Goal: Book appointment/travel/reservation

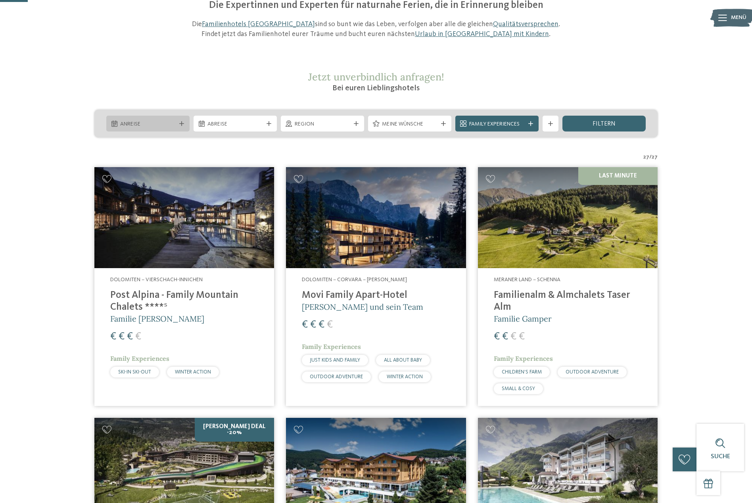
scroll to position [94, 0]
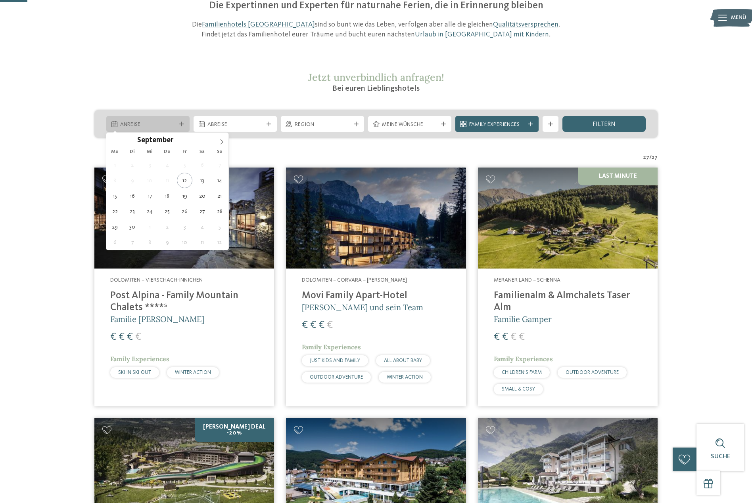
click at [167, 126] on span "Anreise" at bounding box center [148, 125] width 56 height 8
type div "[DATE]"
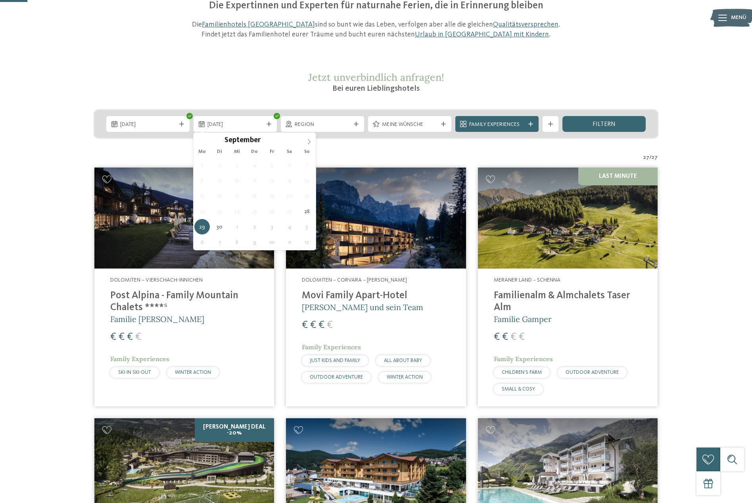
click at [307, 142] on icon at bounding box center [309, 142] width 6 height 6
type div "[DATE]"
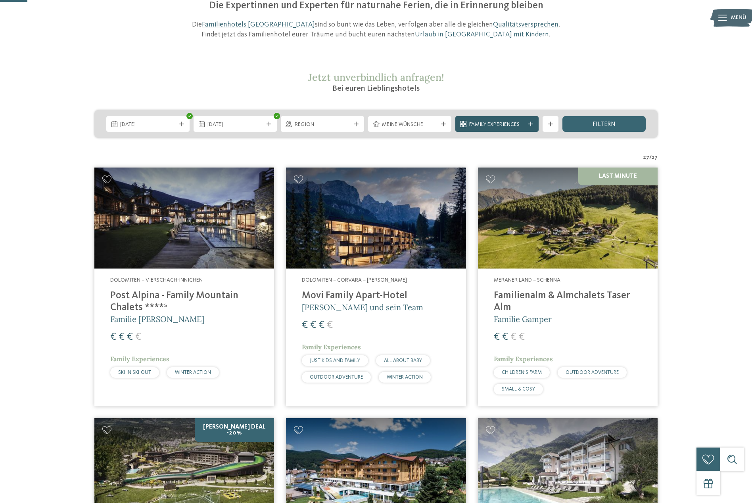
click at [482, 126] on span "Family Experiences" at bounding box center [497, 125] width 56 height 8
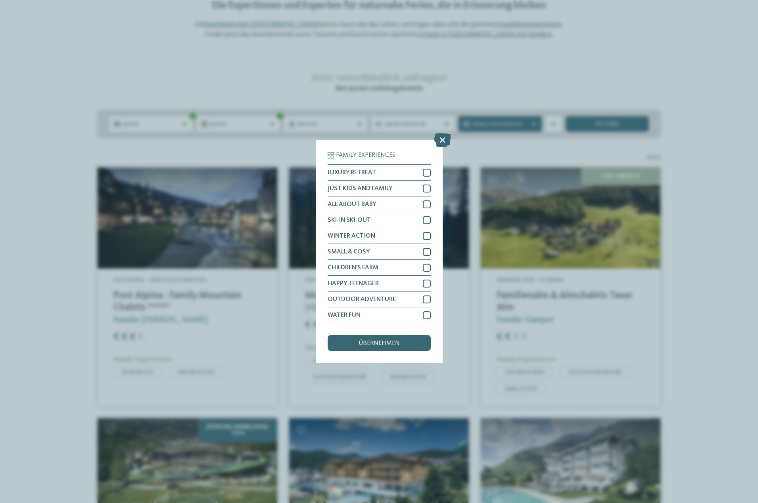
click at [439, 139] on icon at bounding box center [442, 140] width 17 height 14
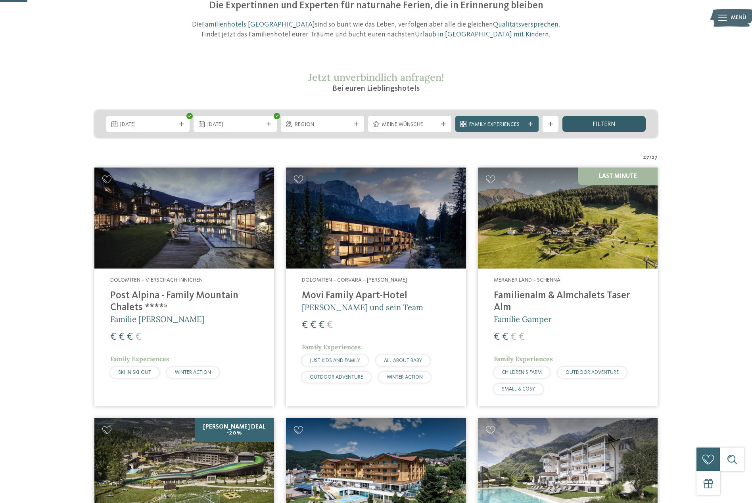
click at [590, 124] on div "filtern" at bounding box center [603, 124] width 83 height 16
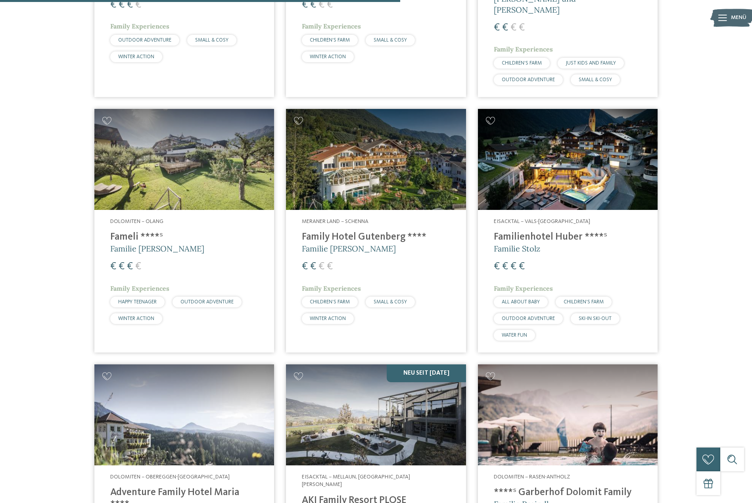
scroll to position [1249, 0]
